Goal: Feedback & Contribution: Submit feedback/report problem

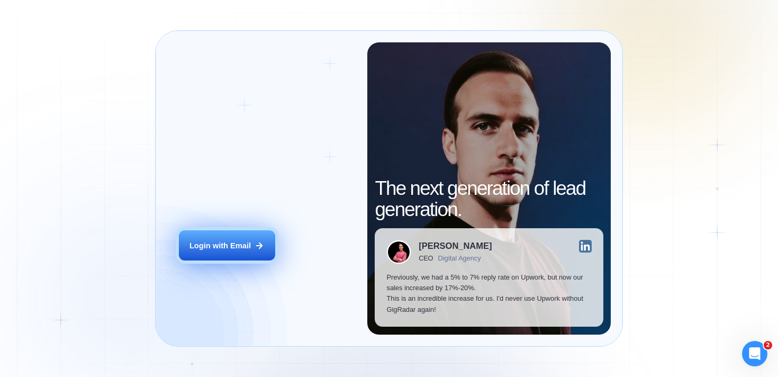
click at [216, 258] on button "Login with Email" at bounding box center [227, 245] width 96 height 30
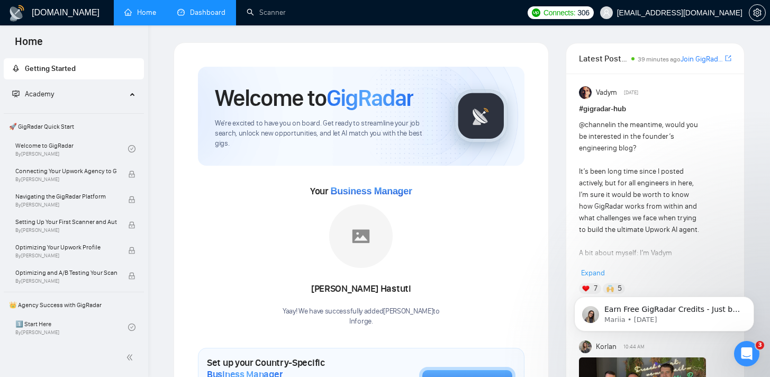
click at [200, 15] on link "Dashboard" at bounding box center [201, 12] width 48 height 9
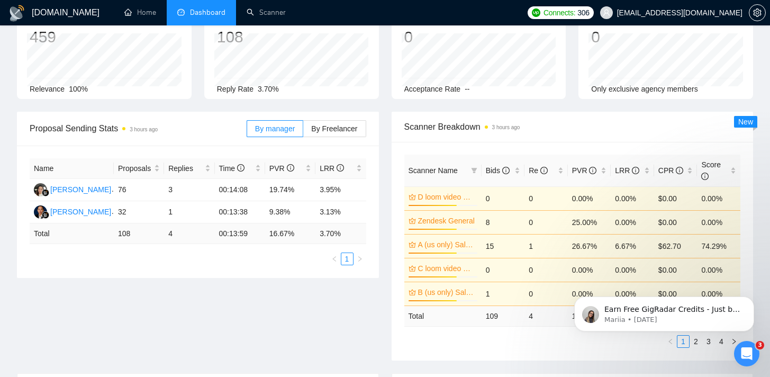
scroll to position [76, 0]
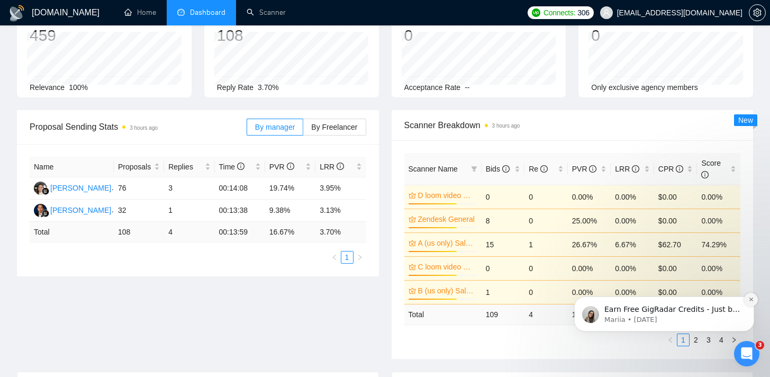
click at [753, 302] on icon "Dismiss notification" at bounding box center [752, 299] width 6 height 6
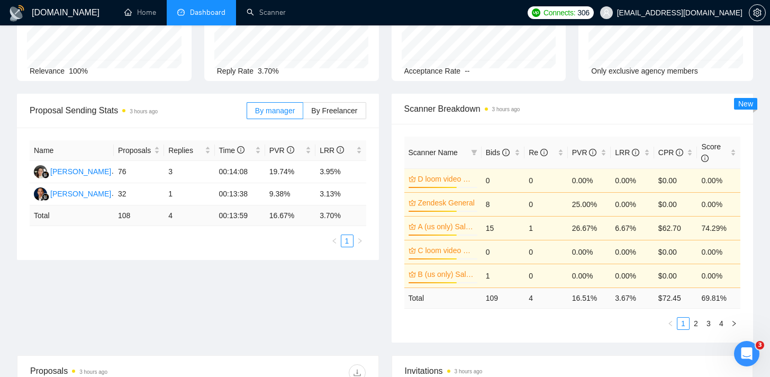
scroll to position [95, 0]
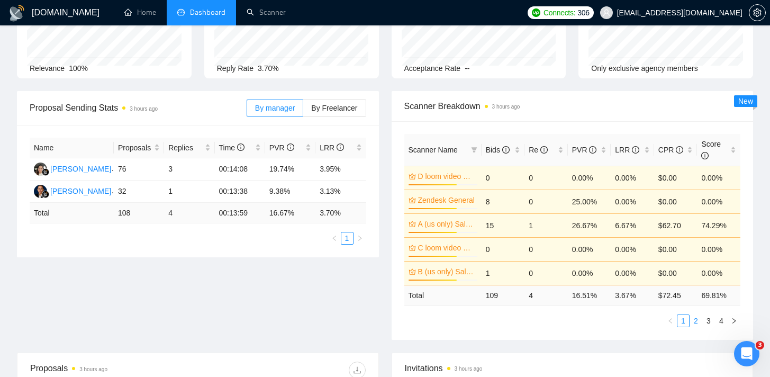
click at [694, 322] on link "2" at bounding box center [696, 321] width 12 height 12
click at [711, 321] on link "3" at bounding box center [709, 321] width 12 height 12
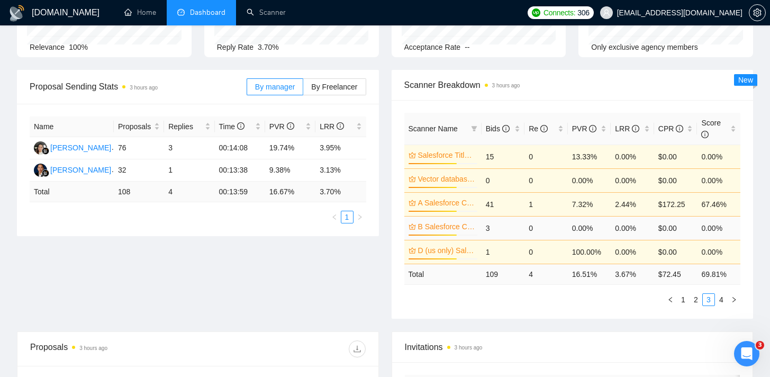
scroll to position [127, 0]
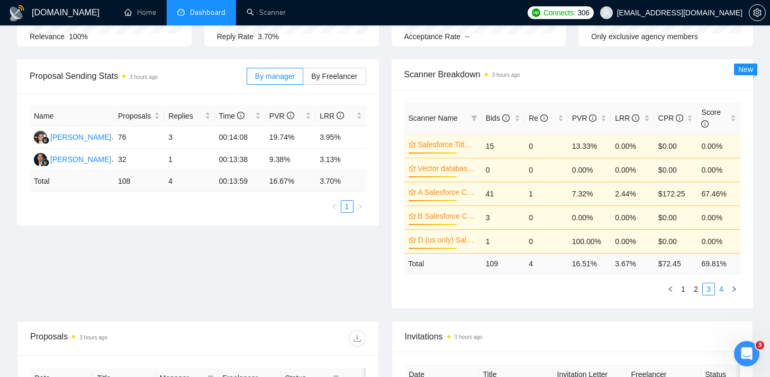
click at [722, 287] on link "4" at bounding box center [722, 289] width 12 height 12
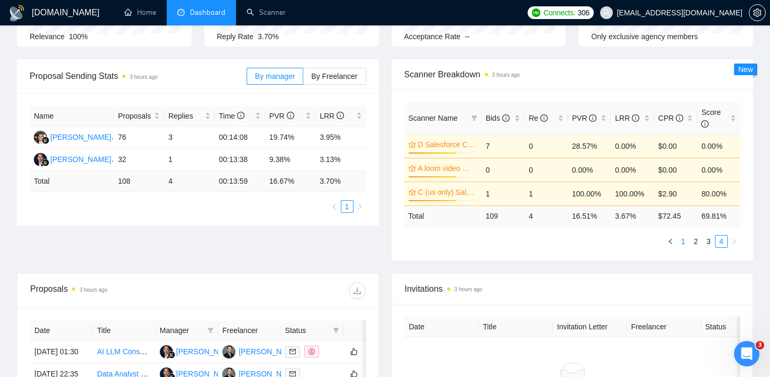
click at [683, 238] on link "1" at bounding box center [684, 242] width 12 height 12
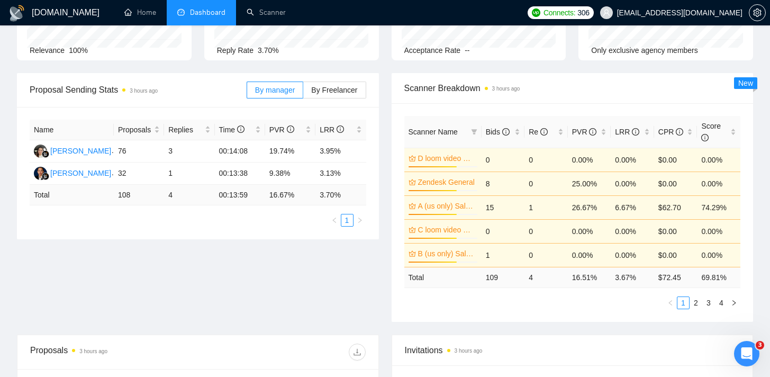
scroll to position [106, 0]
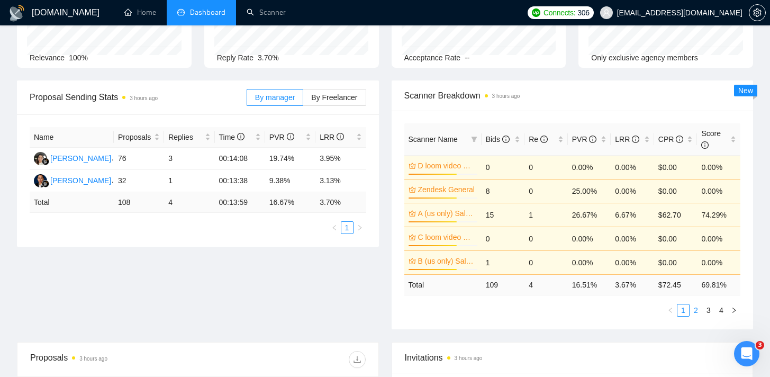
click at [697, 309] on link "2" at bounding box center [696, 310] width 12 height 12
click at [708, 311] on link "3" at bounding box center [709, 310] width 12 height 12
click at [722, 311] on link "4" at bounding box center [722, 310] width 12 height 12
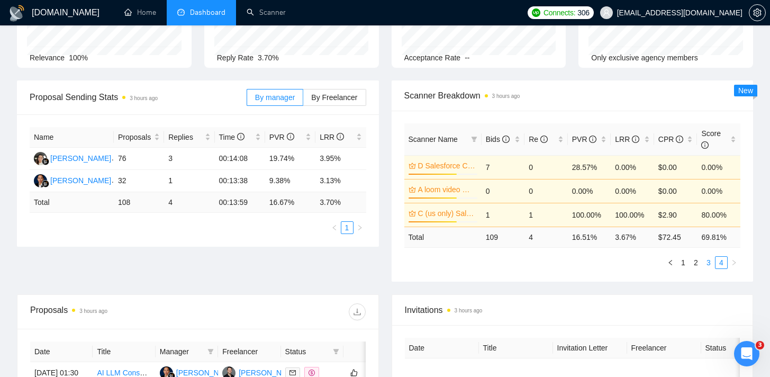
click at [707, 264] on link "3" at bounding box center [709, 263] width 12 height 12
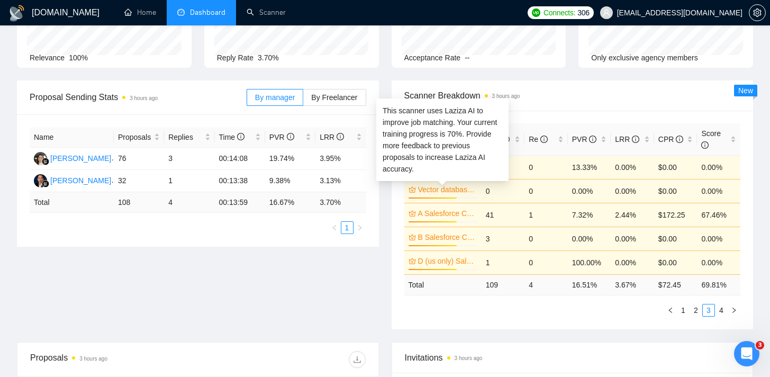
click at [433, 194] on link "Vector databases" at bounding box center [446, 190] width 57 height 12
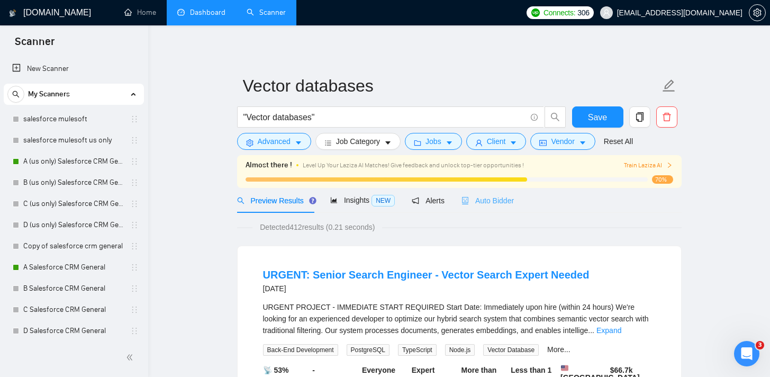
click at [481, 209] on div "Auto Bidder" at bounding box center [488, 200] width 52 height 25
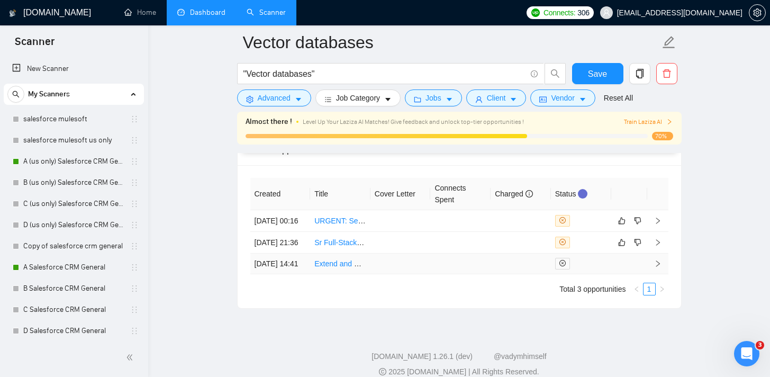
scroll to position [2668, 0]
click at [327, 226] on link "URGENT: Senior Search Engineer - Vector Search Expert Needed" at bounding box center [423, 222] width 218 height 8
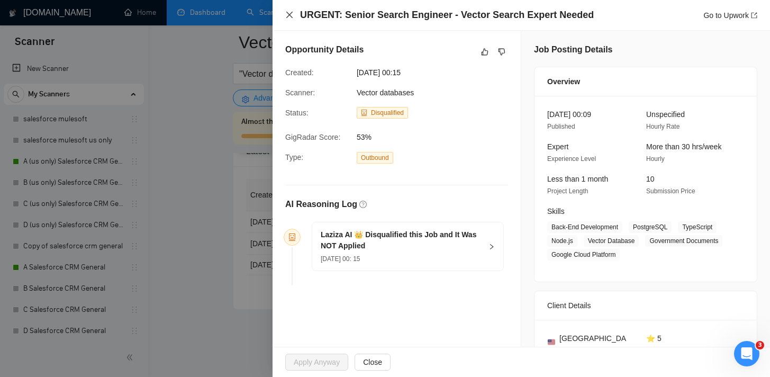
click at [286, 11] on icon "close" at bounding box center [289, 15] width 8 height 8
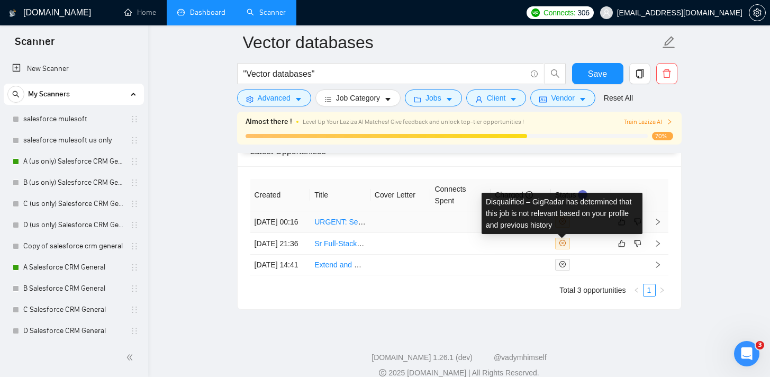
click at [560, 224] on icon "close-circle" at bounding box center [563, 221] width 6 height 6
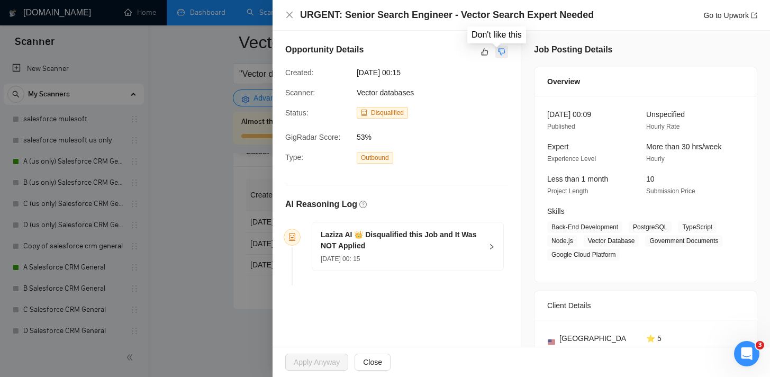
click at [499, 51] on icon "dislike" at bounding box center [501, 52] width 7 height 8
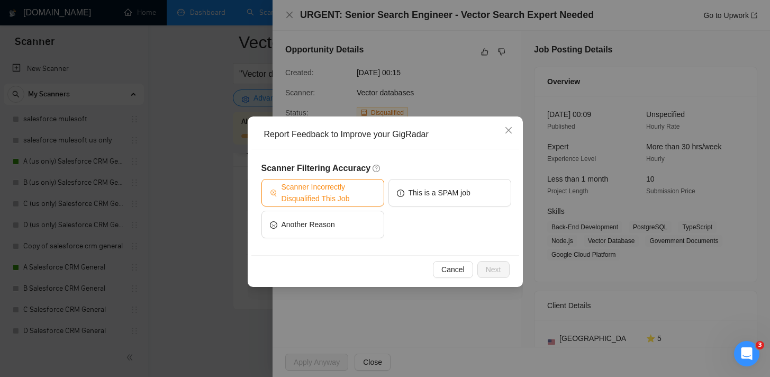
click at [326, 191] on span "Scanner Incorrectly Disqualified This Job" at bounding box center [329, 192] width 94 height 23
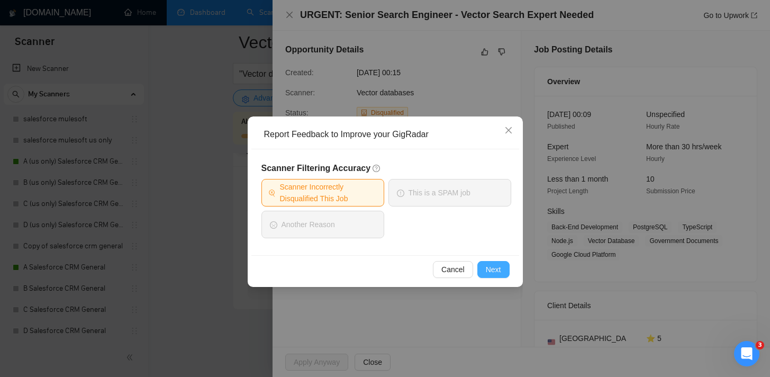
click at [487, 271] on span "Next" at bounding box center [493, 270] width 15 height 12
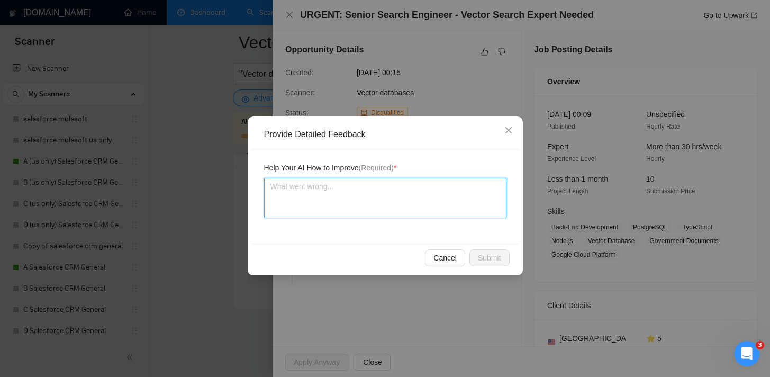
click at [327, 199] on textarea at bounding box center [385, 198] width 242 height 40
type textarea "I"
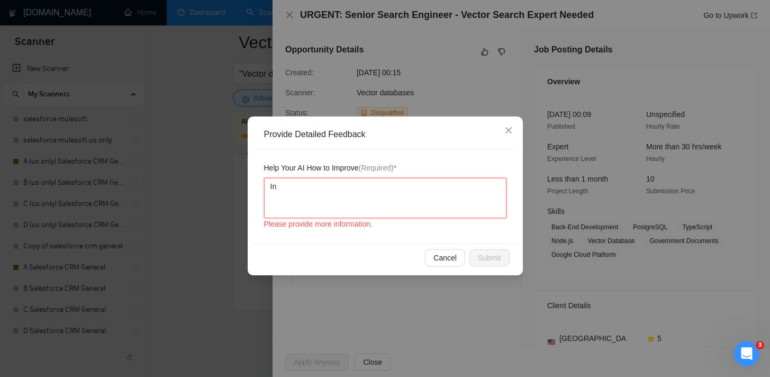
type textarea "Inf"
type textarea "Info"
type textarea "Infor"
type textarea "Inforg"
type textarea "Inforge"
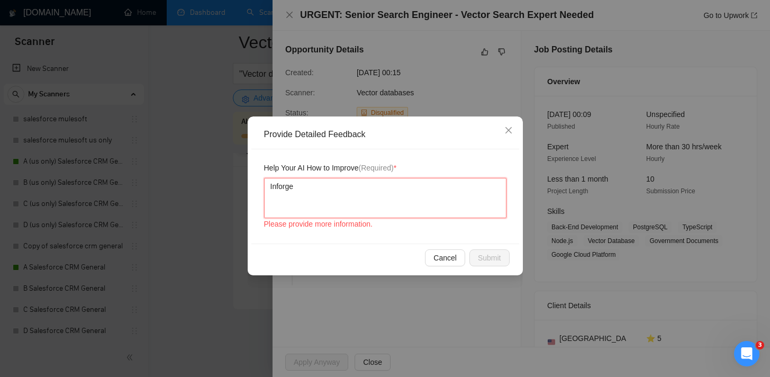
type textarea "Inforge"
type textarea "Inforge h"
type textarea "Inforge ha"
type textarea "Inforge has"
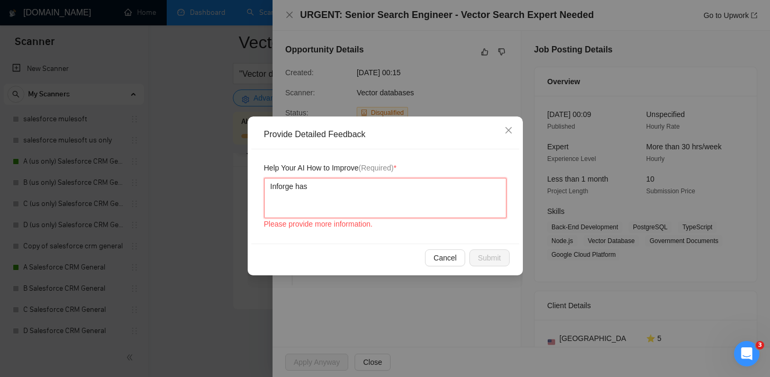
type textarea "Inforge has t"
type textarea "Inforge has th"
type textarea "Inforge has the"
type textarea "Inforge has the e"
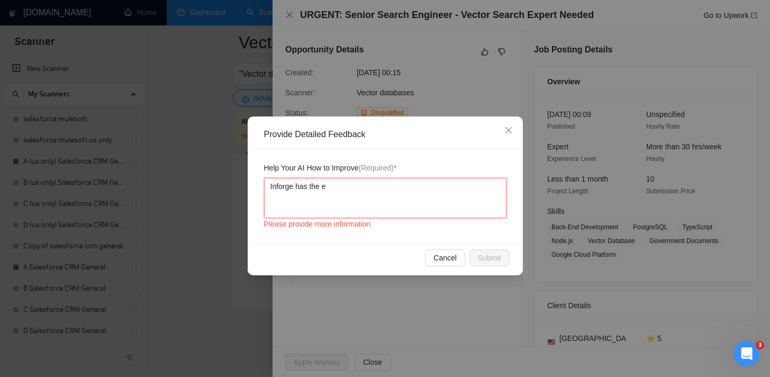
type textarea "Inforge has the ex"
type textarea "Inforge has the exp"
type textarea "Inforge has the expe"
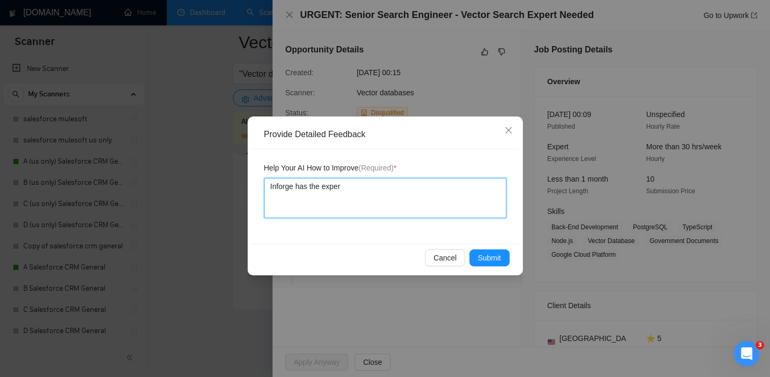
type textarea "Inforge has the experi"
type textarea "Inforge has the experie"
type textarea "Inforge has the experien"
type textarea "Inforge has the experienc"
type textarea "Inforge has the experience"
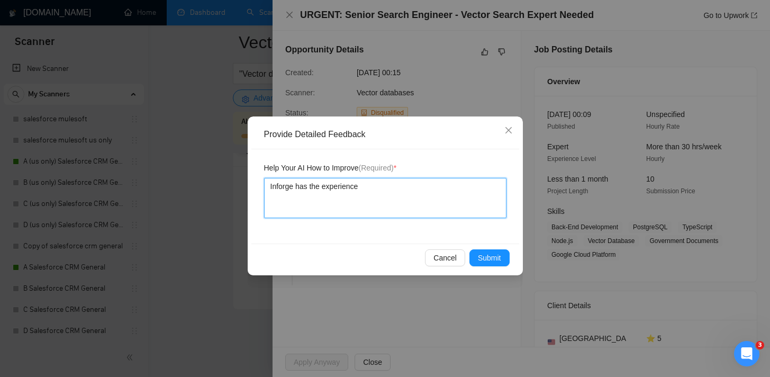
type textarea "Inforge has the experience a"
type textarea "Inforge has the experience an"
type textarea "Inforge has the experience and"
type textarea "Inforge has the experience and s"
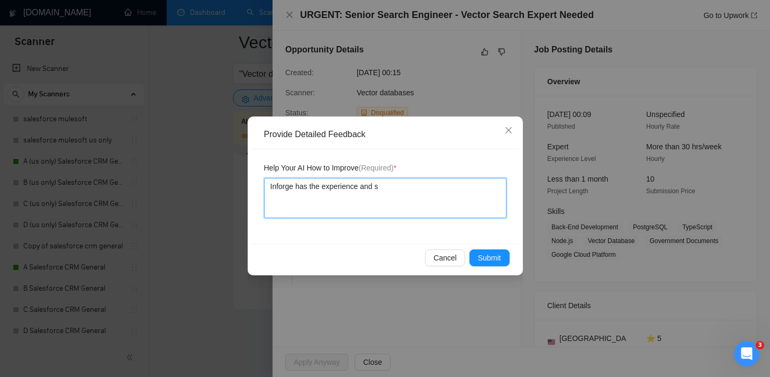
type textarea "Inforge has the experience and sk"
type textarea "Inforge has the experience and ski"
type textarea "Inforge has the experience and skil"
type textarea "Inforge has the experience and skils"
type textarea "Inforge has the experience and skilss"
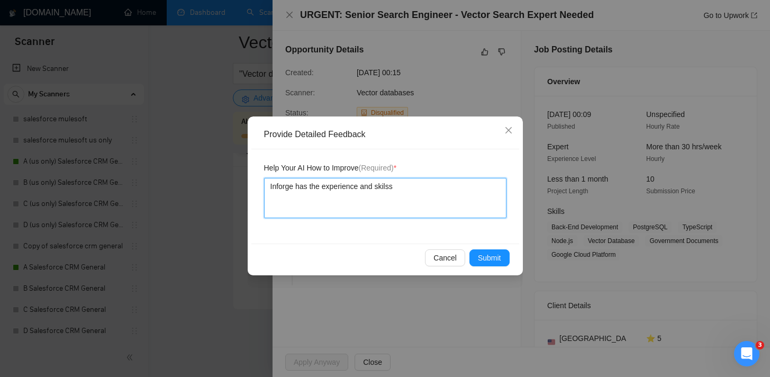
type textarea "Inforge has the experience and skilsse"
type textarea "Inforge has the experience and skilsset"
type textarea "Inforge has the experience and skilsse"
type textarea "Inforge has the experience and skilss"
type textarea "Inforge has the experience and skils"
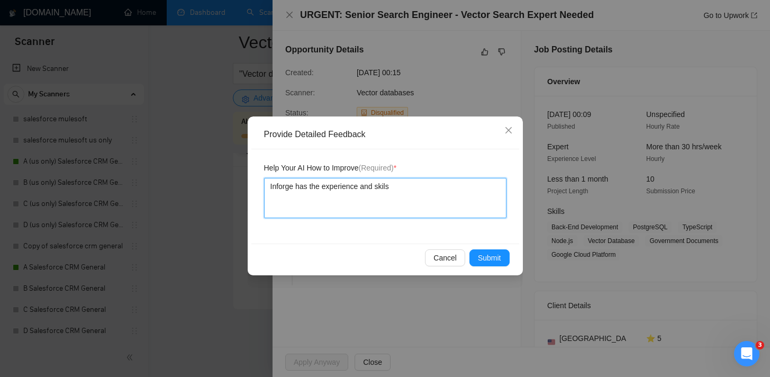
type textarea "Inforge has the experience and skilse"
type textarea "Inforge has the experience and skilset"
type textarea "Inforge has the experience and skilse"
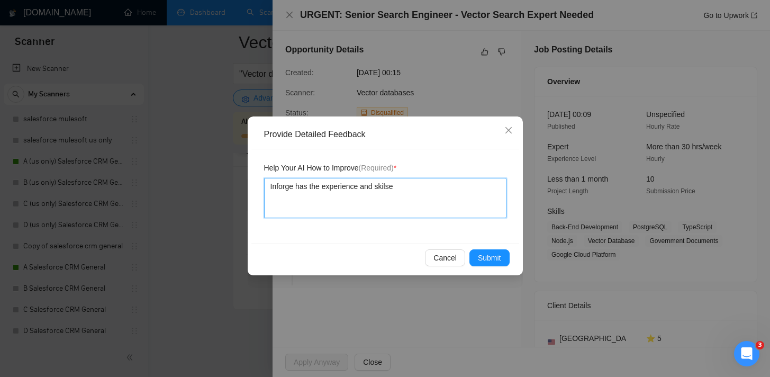
type textarea "Inforge has the experience and skils"
type textarea "Inforge has the experience and skil"
type textarea "Inforge has the experience and ski"
type textarea "Inforge has the experience and skil"
type textarea "Inforge has the experience and skils"
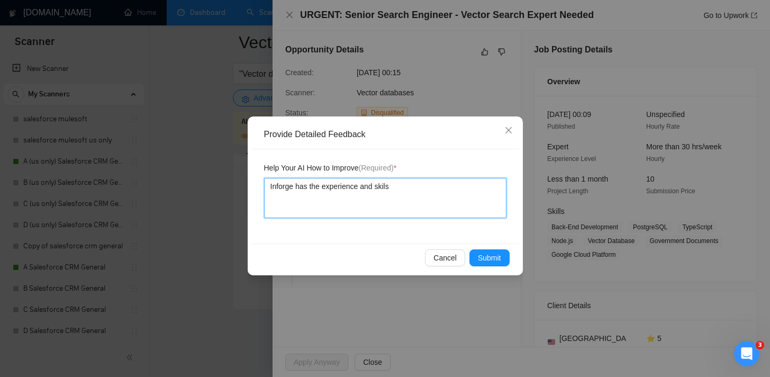
type textarea "Inforge has the experience and skilse"
type textarea "Inforge has the experience and skilset"
type textarea "Inforge has the experience and skilset l"
type textarea "Inforge has the experience and skilset li"
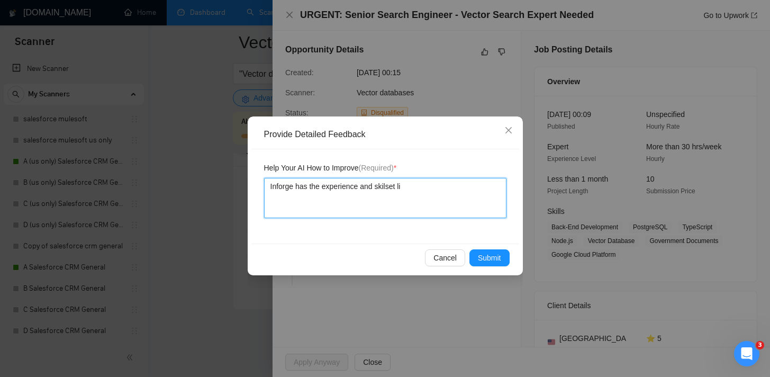
type textarea "Inforge has the experience and skilset lis"
type textarea "Inforge has the experience and skilset liste"
type textarea "Inforge has the experience and skilset listed"
type textarea "Inforge has the experience and skilset listed o"
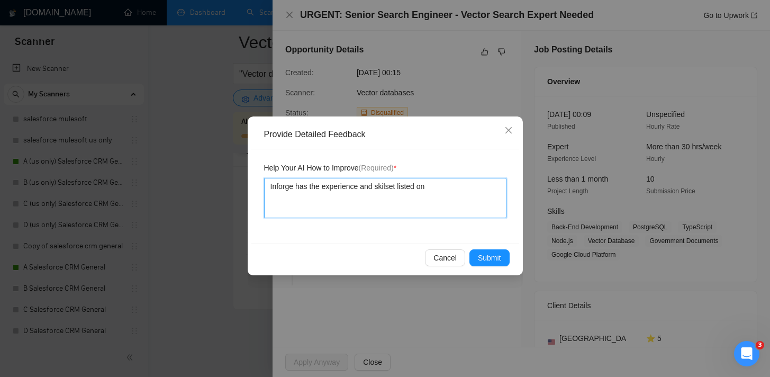
type textarea "Inforge has the experience and skilset listed on"
type textarea "Inforge has the experience and skilset listed on t"
type textarea "Inforge has the experience and skilset listed on th"
type textarea "Inforge has the experience and skilset listed on thi"
type textarea "Inforge has the experience and skilset listed on this"
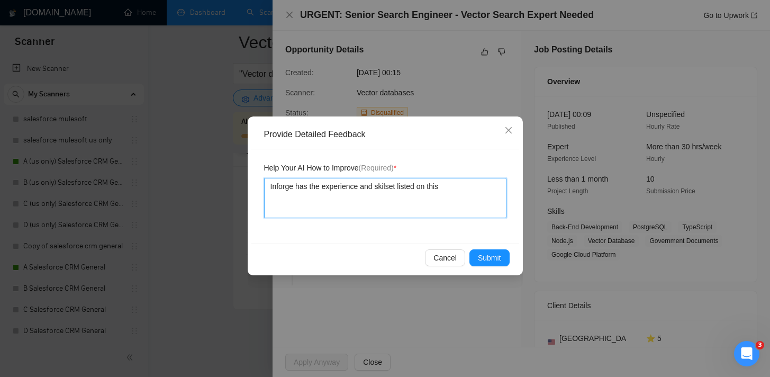
type textarea "Inforge has the experience and skilset listed on this"
type textarea "Inforge has the experience and skilset listed on this j"
type textarea "Inforge has the experience and skilset listed on this jo"
type textarea "Inforge has the experience and skilset listed on this job"
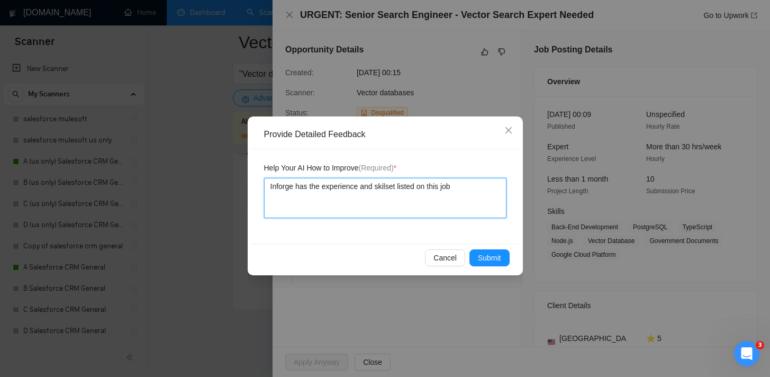
click at [388, 186] on textarea "Inforge has the experience and skilset listed on this job" at bounding box center [385, 198] width 242 height 40
click at [460, 213] on textarea "Inforge has the experience and skillset listed on this job" at bounding box center [385, 198] width 242 height 40
type textarea "Inforge has the experience and skillset listed on this job"
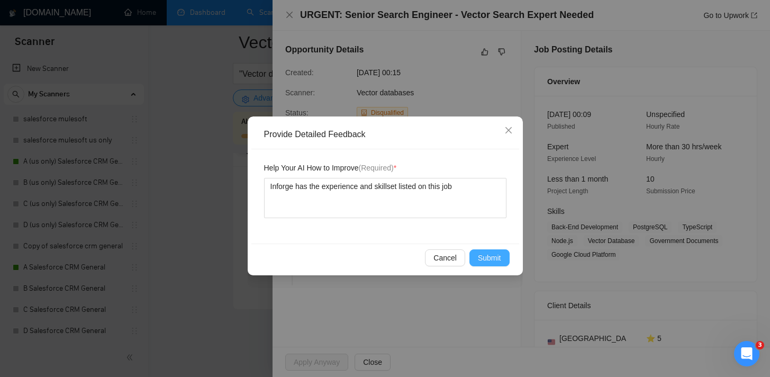
click at [487, 257] on span "Submit" at bounding box center [489, 258] width 23 height 12
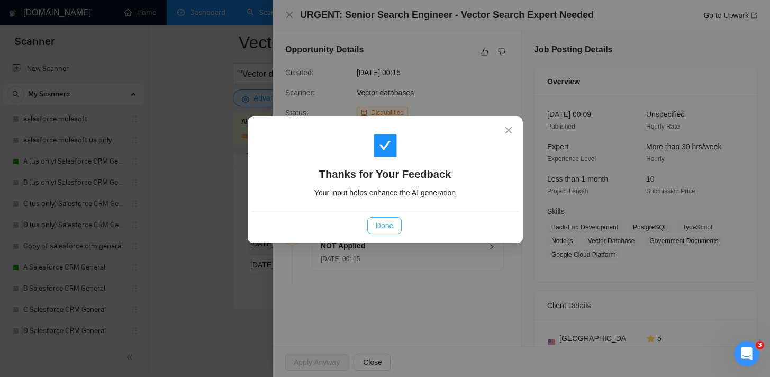
click at [382, 226] on span "Done" at bounding box center [384, 226] width 17 height 12
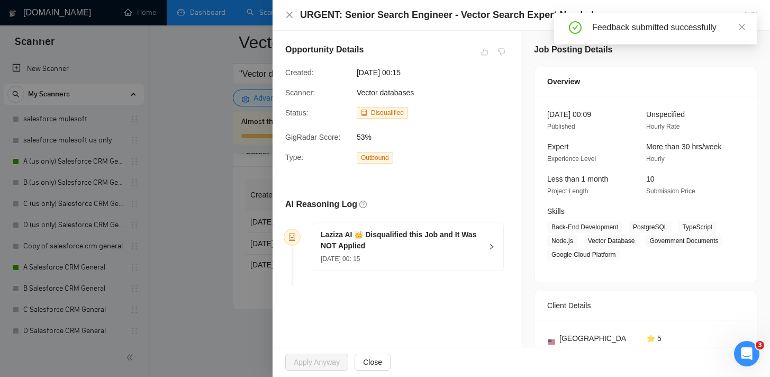
click at [285, 13] on div "URGENT: Senior Search Engineer - Vector Search Expert Needed Go to Upwork" at bounding box center [522, 15] width 498 height 31
click at [287, 13] on icon "close" at bounding box center [289, 15] width 8 height 8
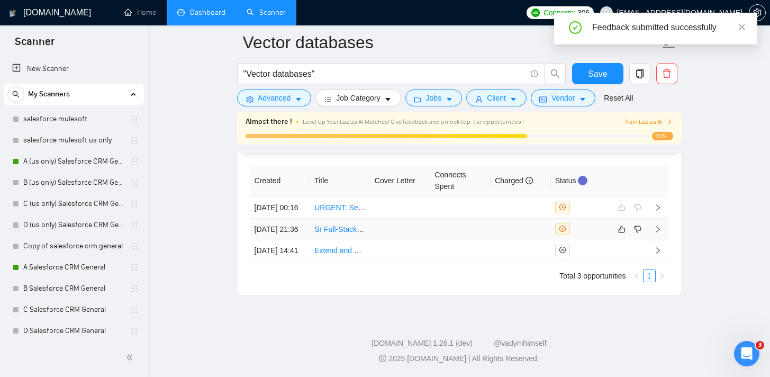
scroll to position [2693, 0]
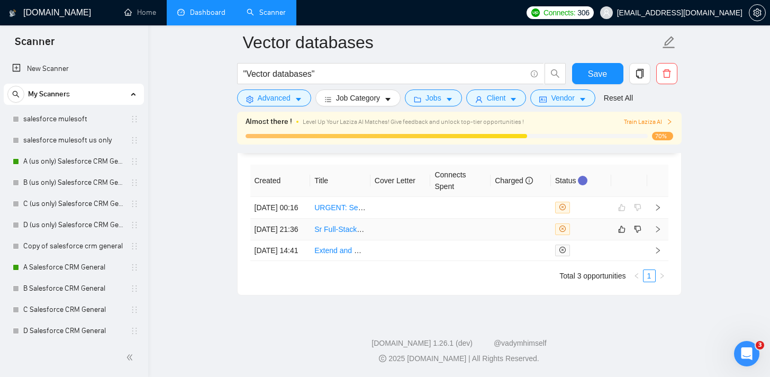
click at [339, 233] on link "Sr Full-Stack Dev - Full stack marketplace build with an ai" at bounding box center [408, 229] width 189 height 8
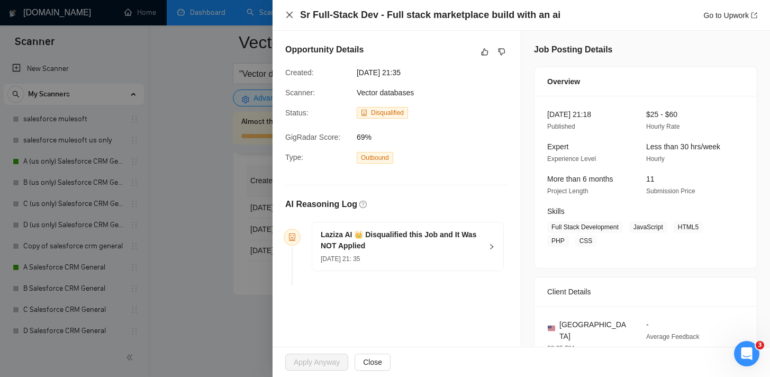
click at [288, 12] on icon "close" at bounding box center [289, 15] width 8 height 8
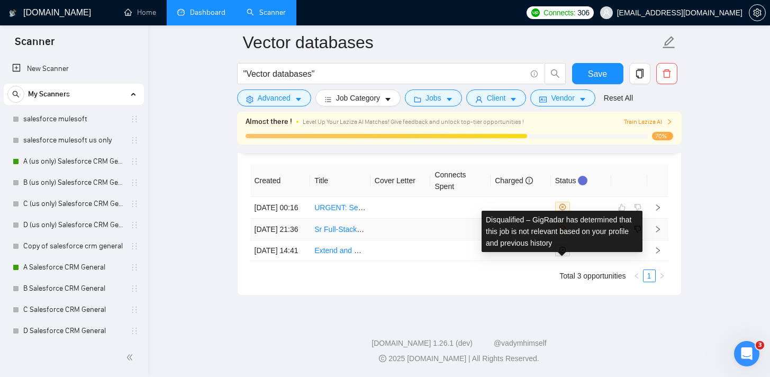
click at [562, 232] on icon "close-circle" at bounding box center [563, 229] width 6 height 6
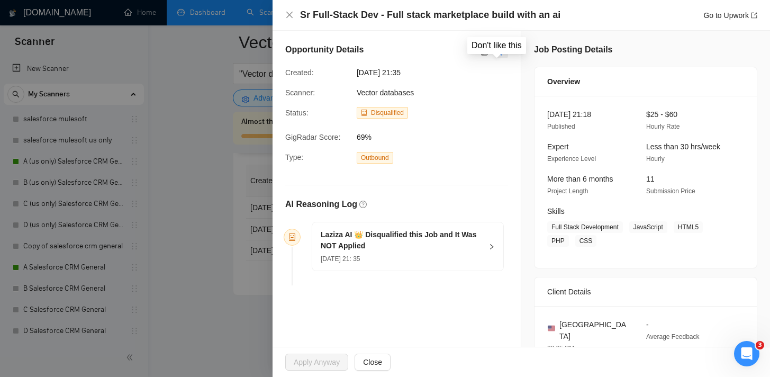
click at [501, 48] on icon "dislike" at bounding box center [501, 52] width 7 height 8
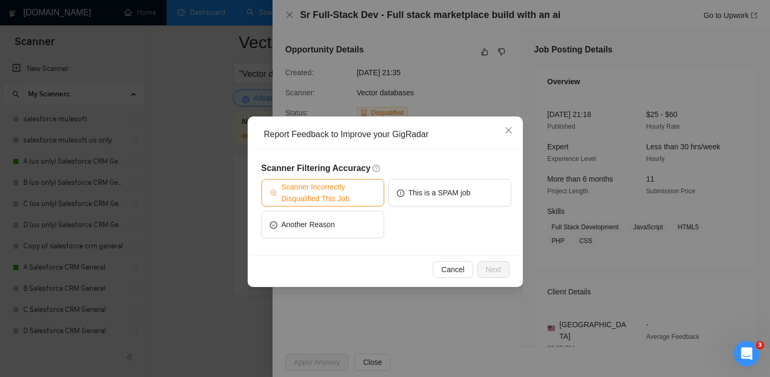
click at [310, 191] on span "Scanner Incorrectly Disqualified This Job" at bounding box center [329, 192] width 94 height 23
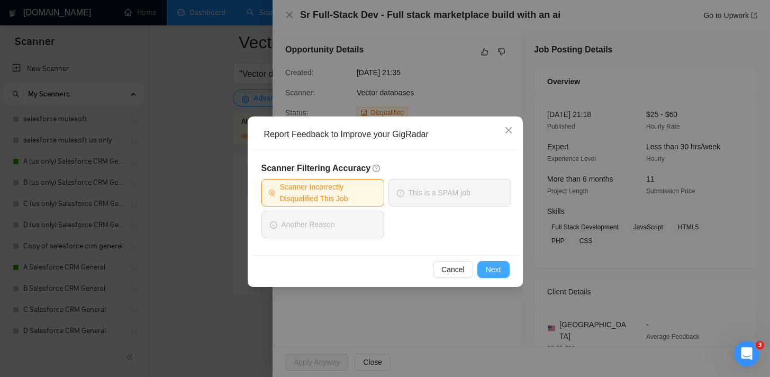
click at [492, 270] on span "Next" at bounding box center [493, 270] width 15 height 12
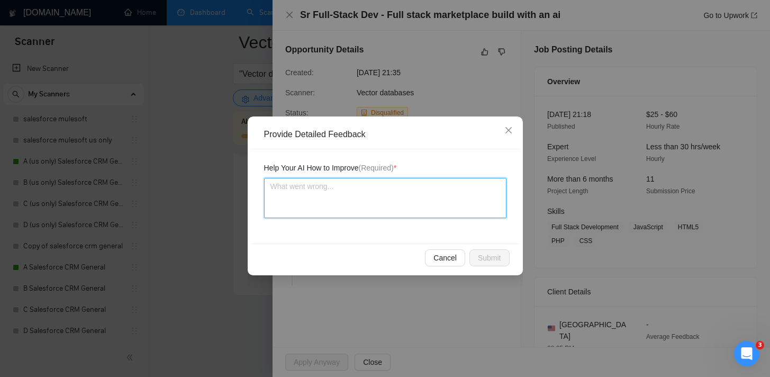
click at [343, 188] on textarea at bounding box center [385, 198] width 242 height 40
type textarea "i"
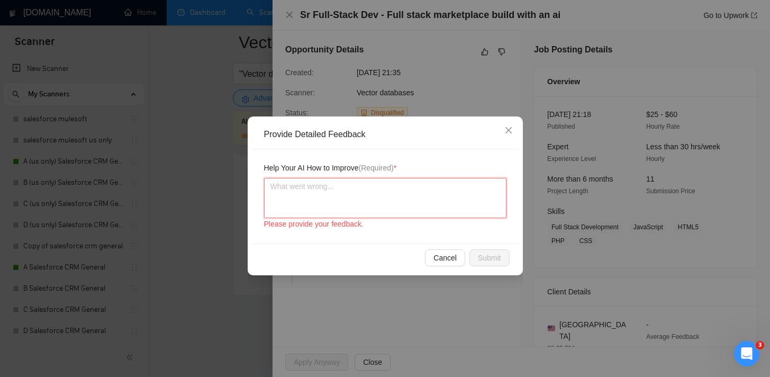
type textarea "I"
type textarea "Inf"
type textarea "Info"
type textarea "Infor"
type textarea "Inforg"
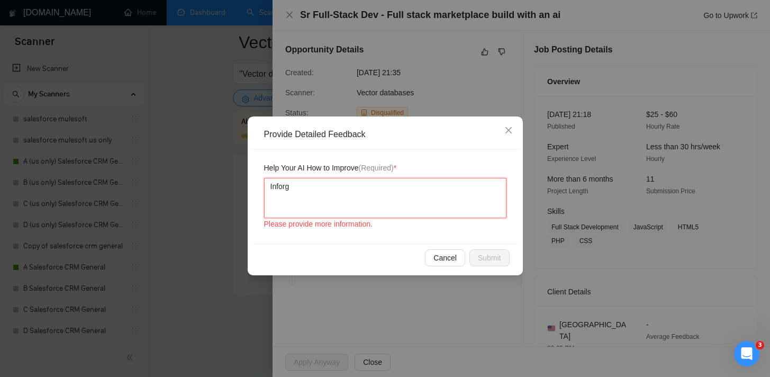
type textarea "Inforge"
type textarea "Inforge h"
type textarea "Inforge ha"
type textarea "Inforge has"
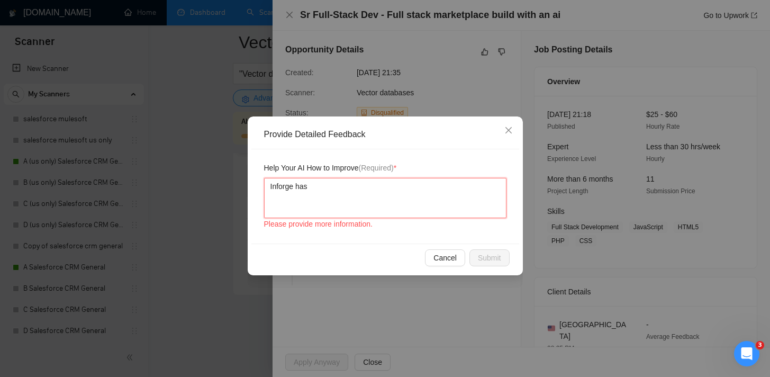
type textarea "Inforge has s"
type textarea "Inforge has t"
type textarea "Inforge has th"
type textarea "Inforge has the"
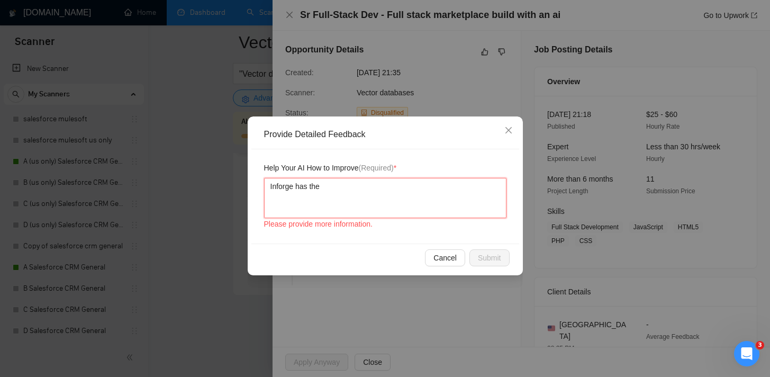
type textarea "Inforge has the s"
type textarea "Inforge has the si"
type textarea "Inforge has the s"
type textarea "Inforge has the sk"
type textarea "Inforge has the ski"
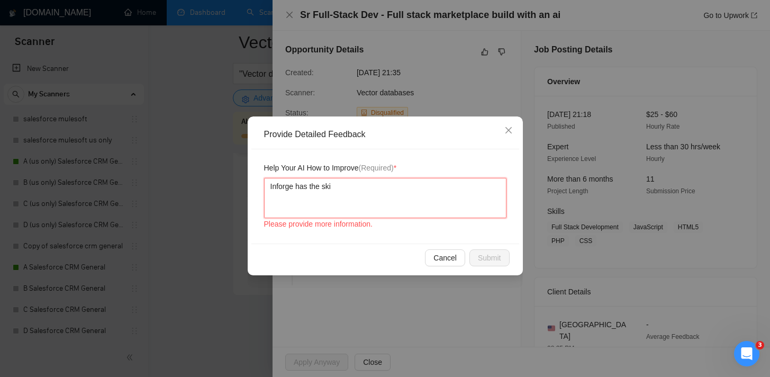
type textarea "Inforge has the skil"
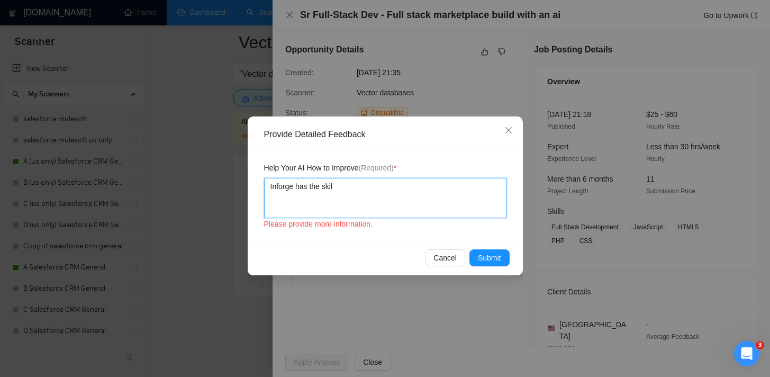
type textarea "Inforge has the skill"
type textarea "Inforge has the skills"
type textarea "Inforge has the skillse"
type textarea "Inforge has the skillset"
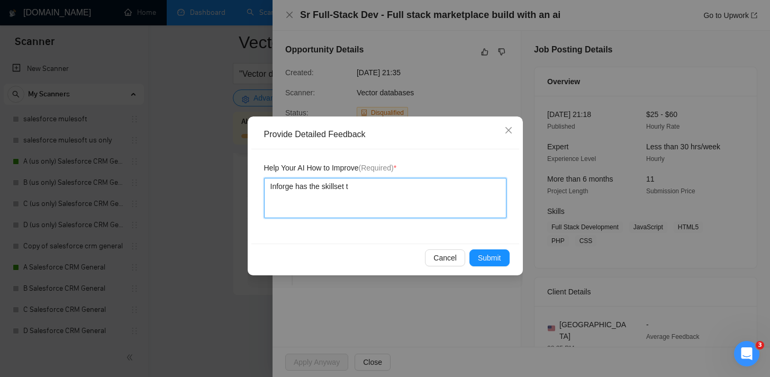
type textarea "Inforge has the skillset to"
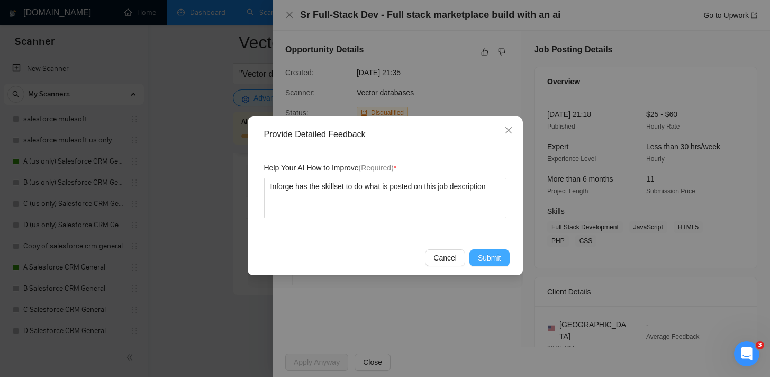
click at [478, 260] on span "Submit" at bounding box center [489, 258] width 23 height 12
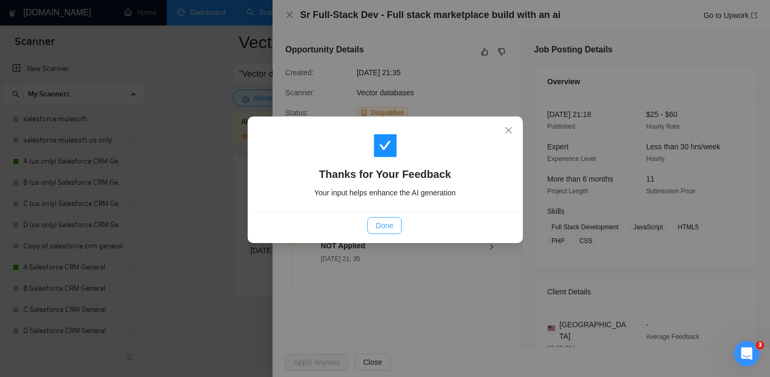
click at [382, 229] on span "Done" at bounding box center [384, 226] width 17 height 12
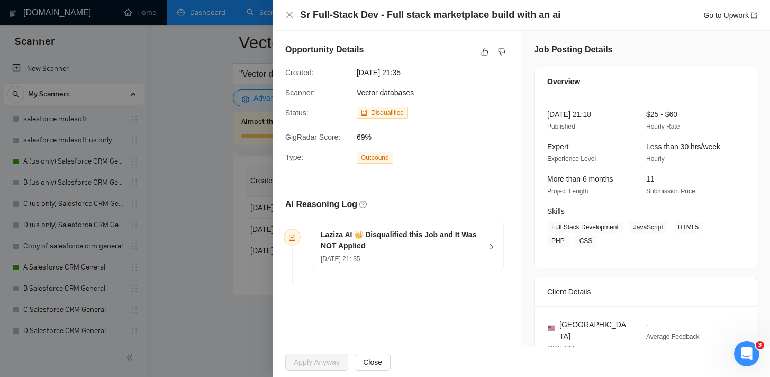
click at [290, 21] on div "Sr Full-Stack Dev - Full stack marketplace build with an ai Go to Upwork" at bounding box center [521, 14] width 472 height 13
click at [289, 15] on icon "close" at bounding box center [289, 15] width 6 height 6
